Goal: Information Seeking & Learning: Find specific fact

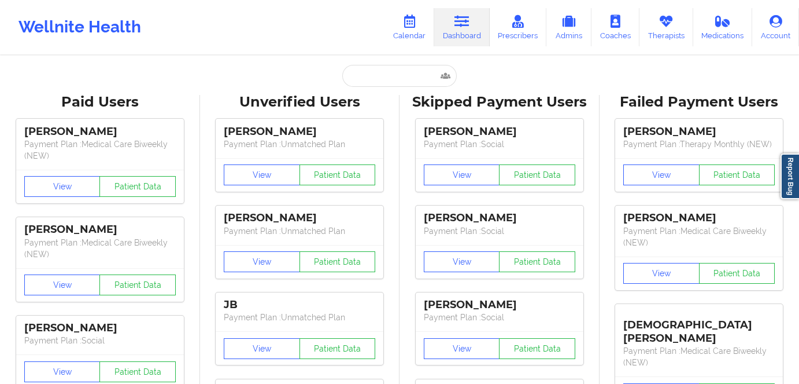
type input "[EMAIL_ADDRESS][DOMAIN_NAME]"
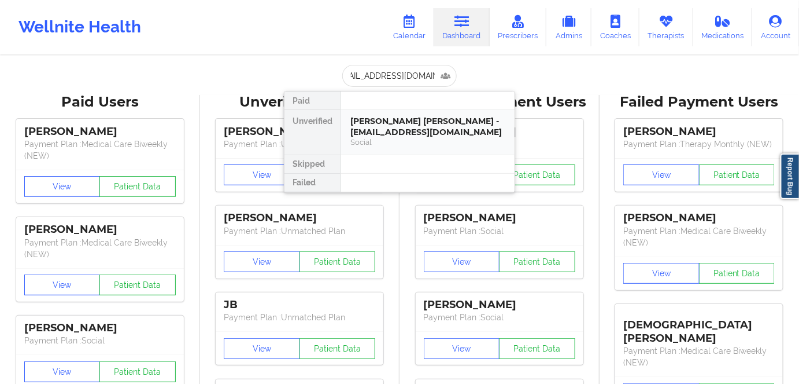
click at [395, 121] on div "[PERSON_NAME] [PERSON_NAME] - [EMAIL_ADDRESS][DOMAIN_NAME]" at bounding box center [428, 126] width 155 height 21
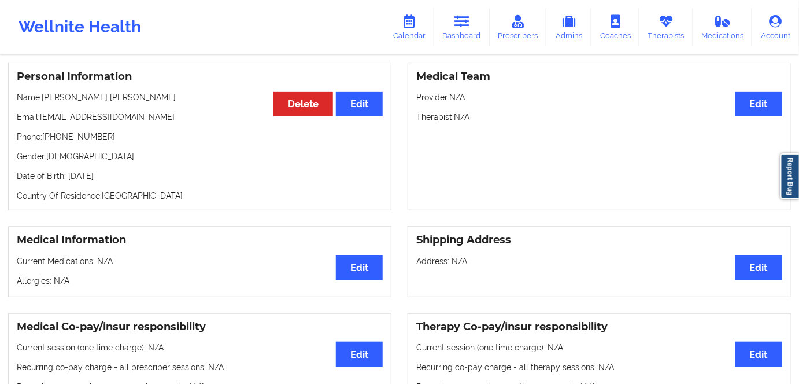
scroll to position [0, 0]
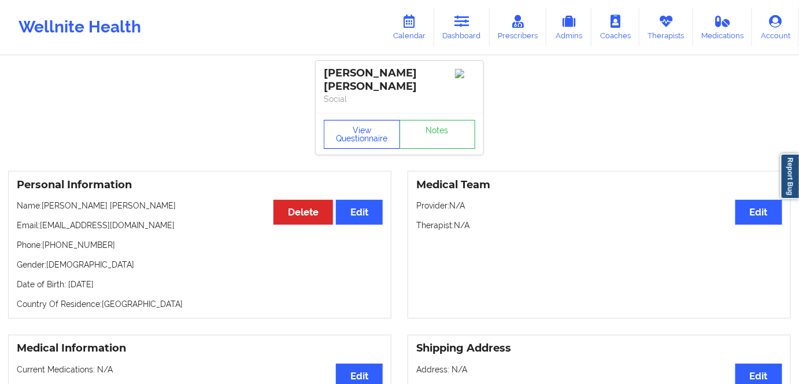
click at [373, 130] on button "View Questionnaire" at bounding box center [362, 134] width 76 height 29
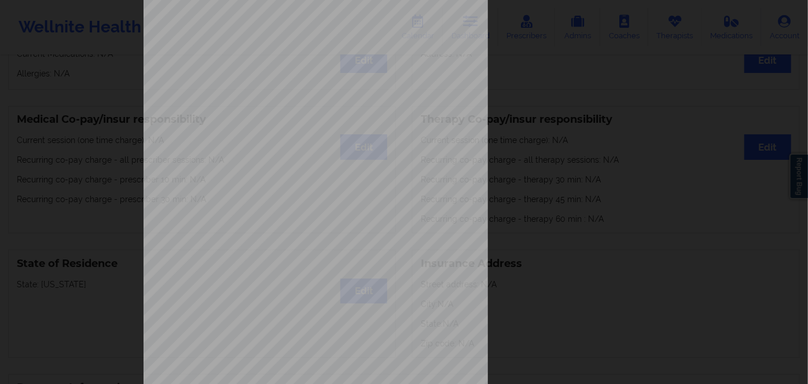
scroll to position [168, 0]
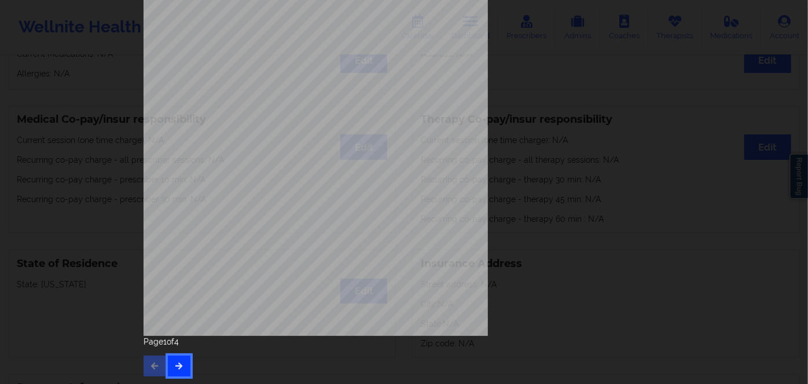
click at [174, 362] on icon "button" at bounding box center [179, 365] width 10 height 7
click at [178, 368] on icon "button" at bounding box center [179, 365] width 10 height 7
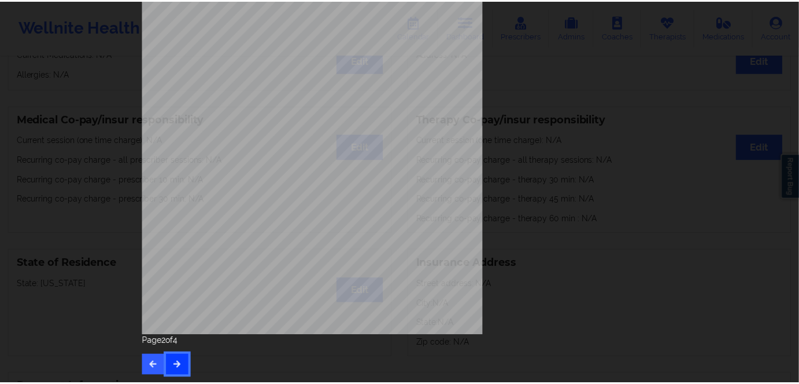
scroll to position [0, 0]
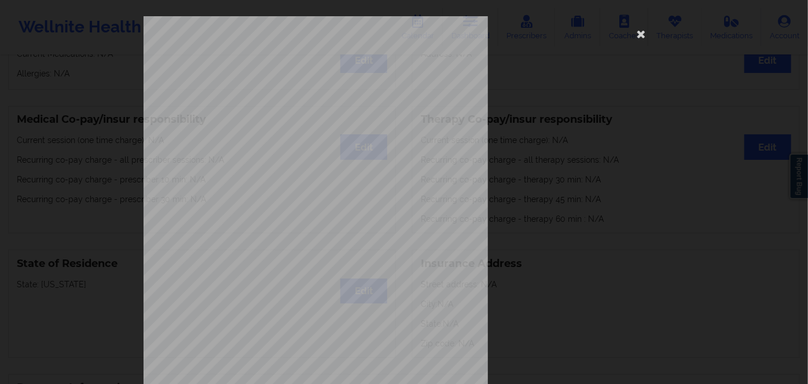
click at [274, 89] on span "xdm285a23385" at bounding box center [282, 89] width 36 height 5
copy span "xdm285a23385"
click at [638, 32] on icon at bounding box center [641, 33] width 19 height 19
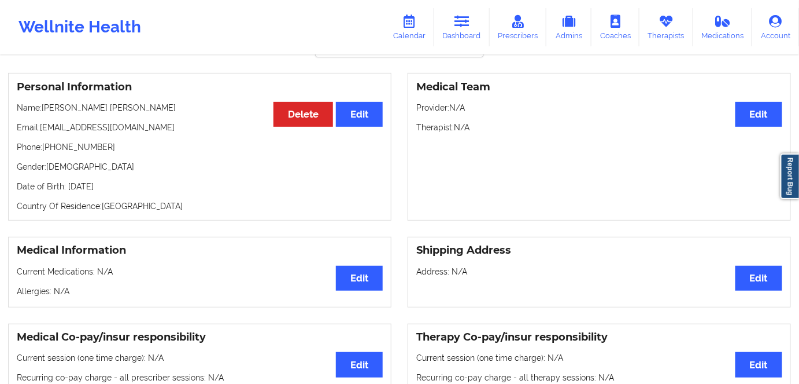
scroll to position [52, 0]
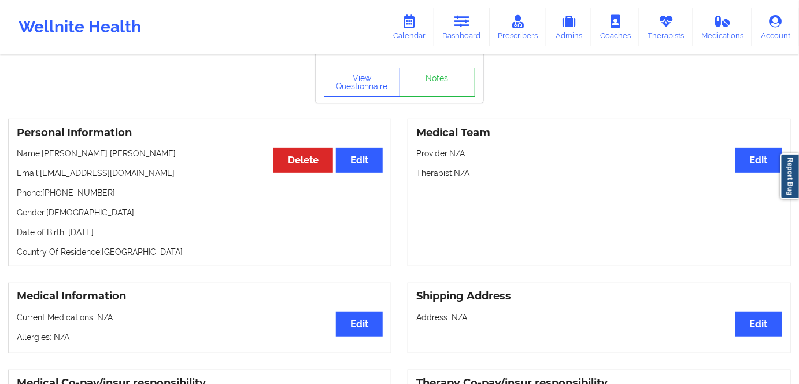
click at [140, 231] on p "Date of Birth: [DEMOGRAPHIC_DATA]" at bounding box center [200, 232] width 366 height 12
copy p "2013"
drag, startPoint x: 152, startPoint y: 143, endPoint x: 49, endPoint y: 154, distance: 103.6
click at [45, 154] on div "Personal Information Edit Delete Name: [PERSON_NAME] [PERSON_NAME] Email: [EMAI…" at bounding box center [200, 193] width 384 height 148
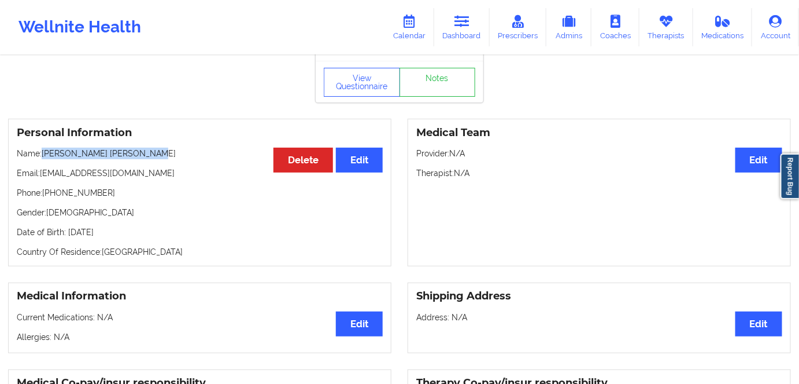
copy p "[PERSON_NAME] [PERSON_NAME]"
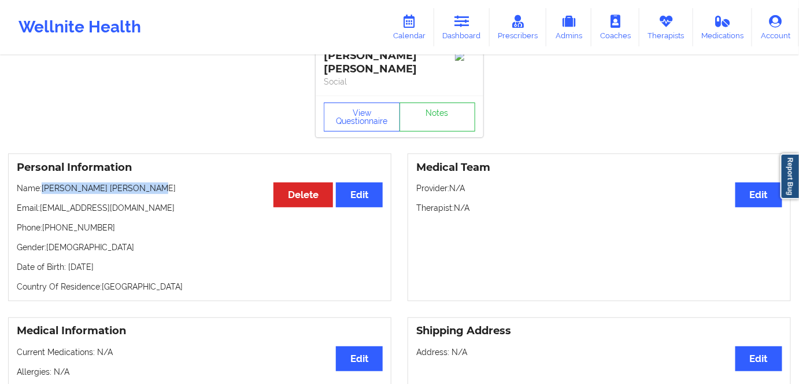
scroll to position [0, 0]
